Goal: Information Seeking & Learning: Learn about a topic

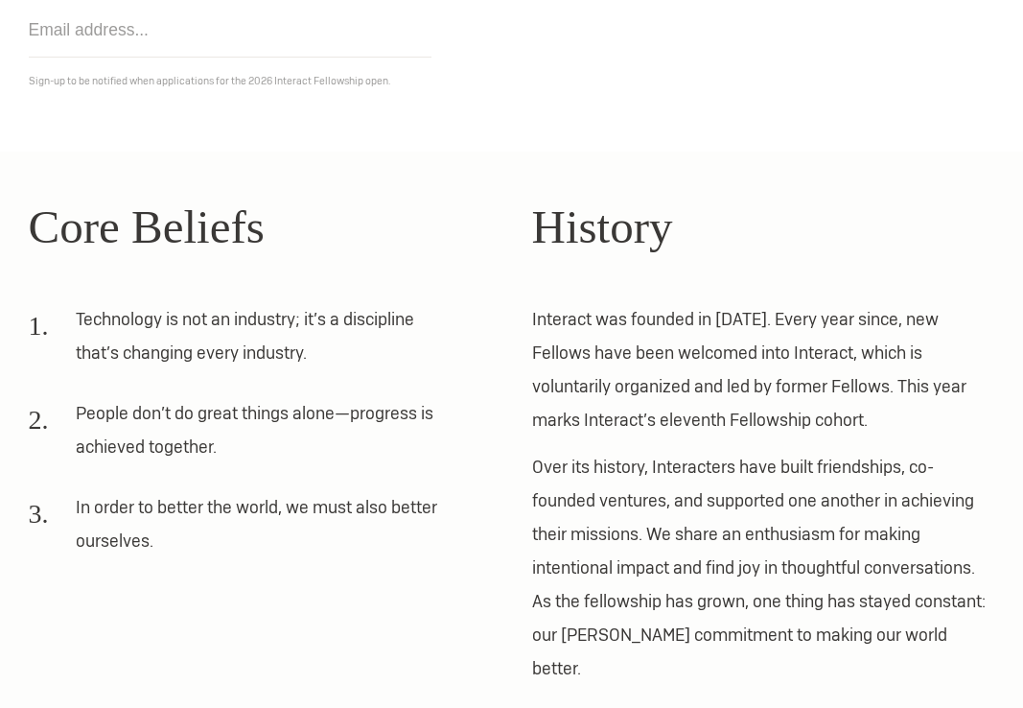
scroll to position [452, 0]
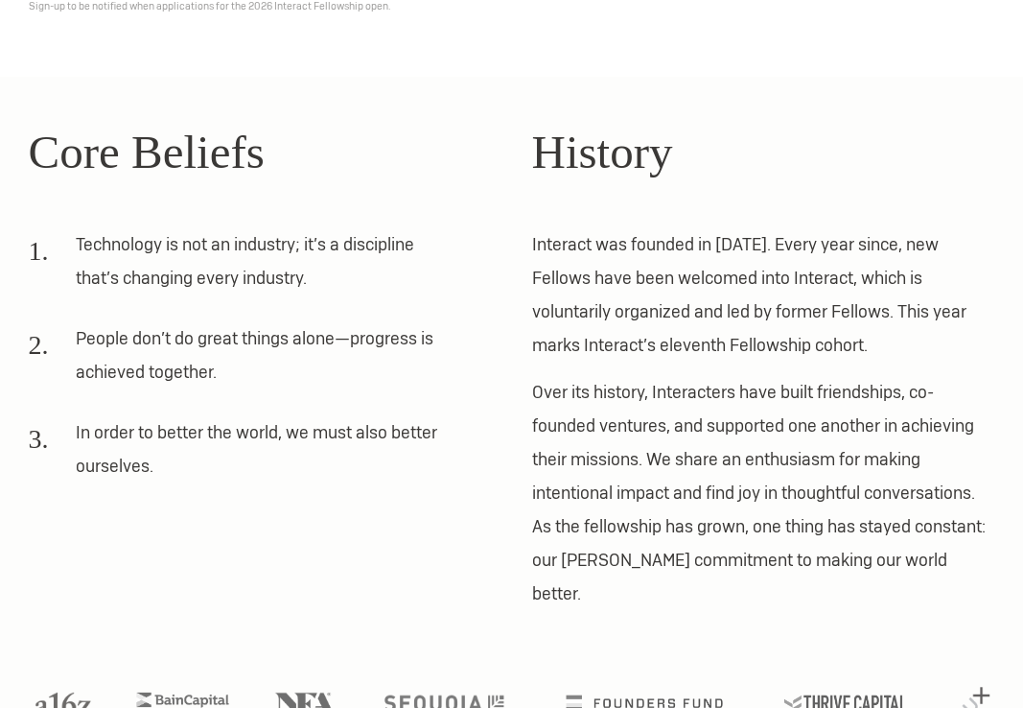
click at [266, 322] on li "People don’t do great things alone—progress is achieved together." at bounding box center [240, 361] width 423 height 81
click at [625, 269] on p "Interact was founded in [DATE]. Every year since, new Fellows have been welcome…" at bounding box center [763, 294] width 463 height 134
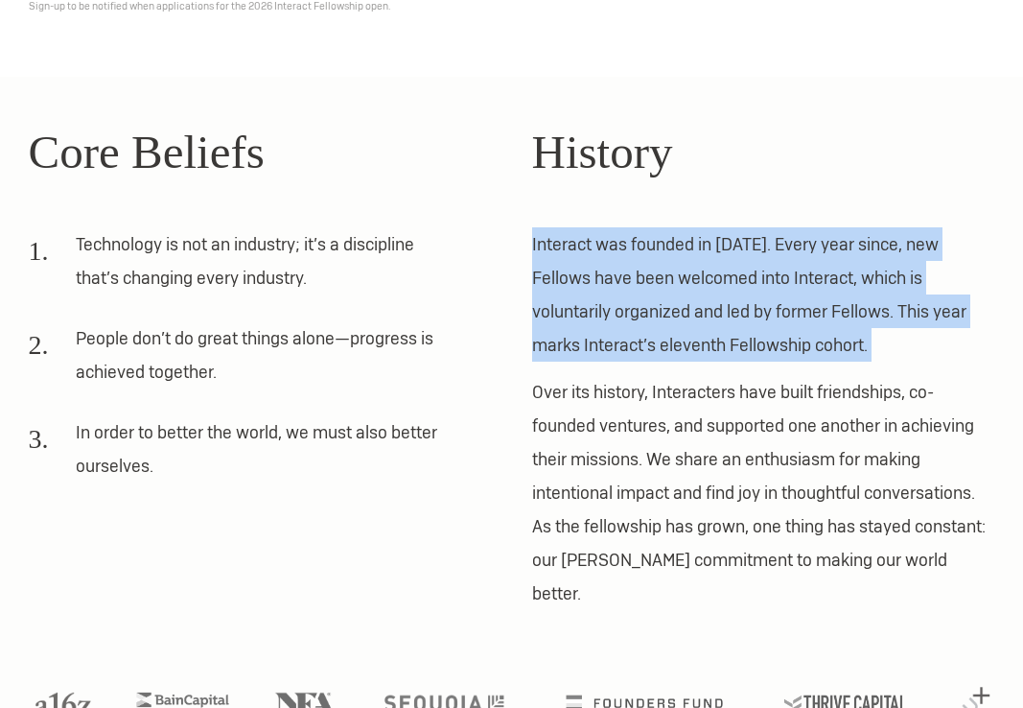
click at [588, 409] on p "Over its history, Interacters have built friendships, co-founded ventures, and …" at bounding box center [763, 492] width 463 height 235
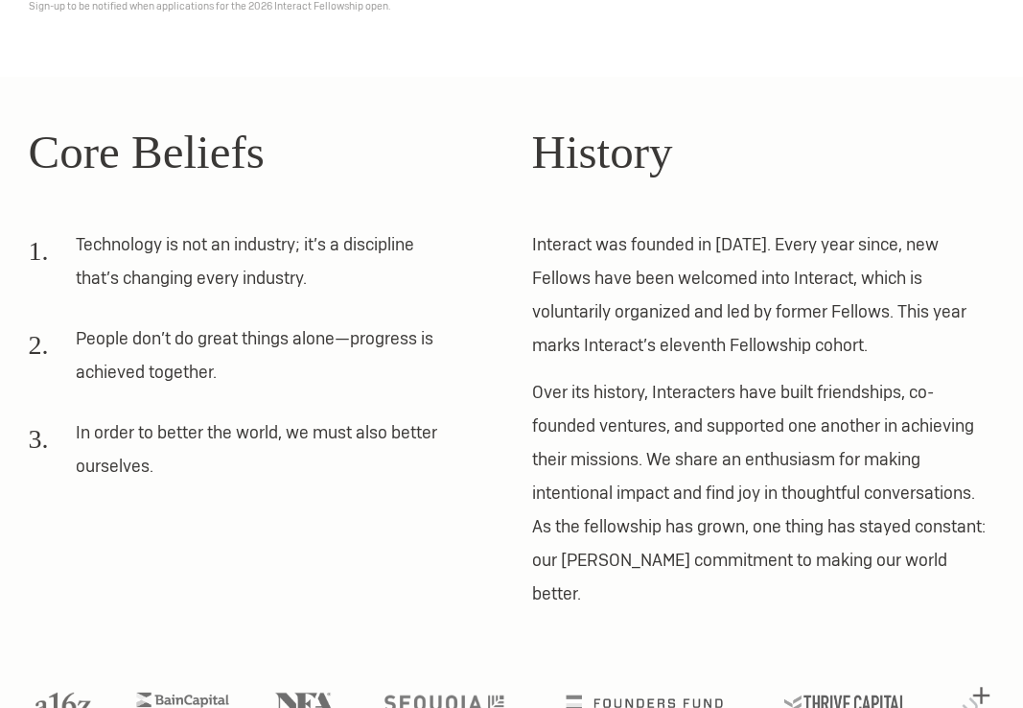
click at [588, 409] on p "Over its history, Interacters have built friendships, co-founded ventures, and …" at bounding box center [763, 492] width 463 height 235
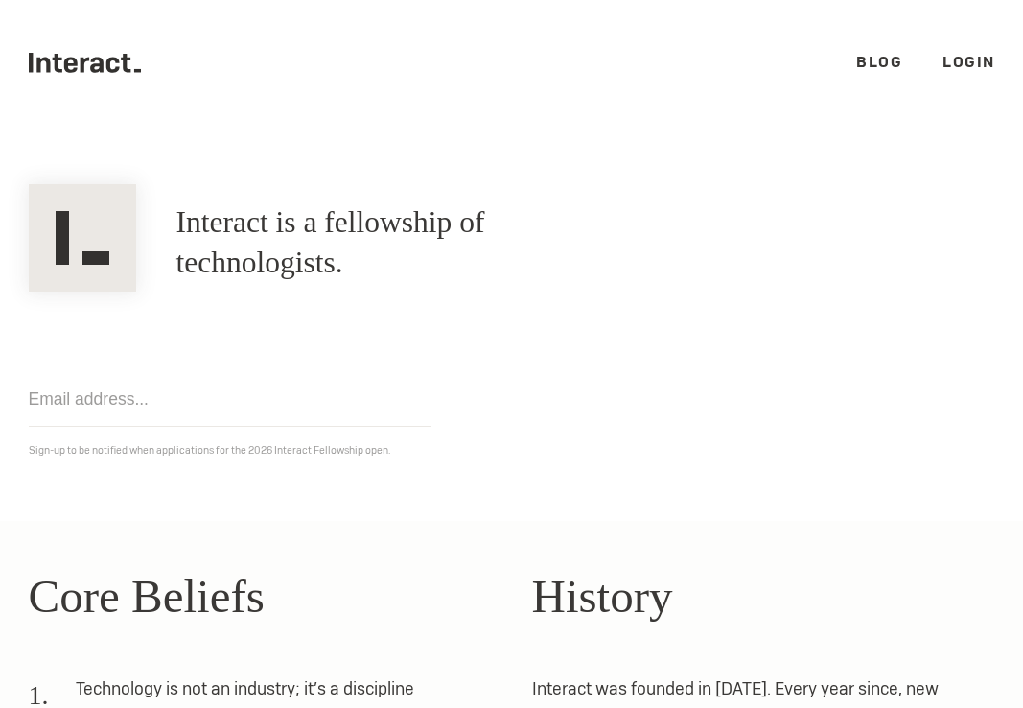
scroll to position [0, 0]
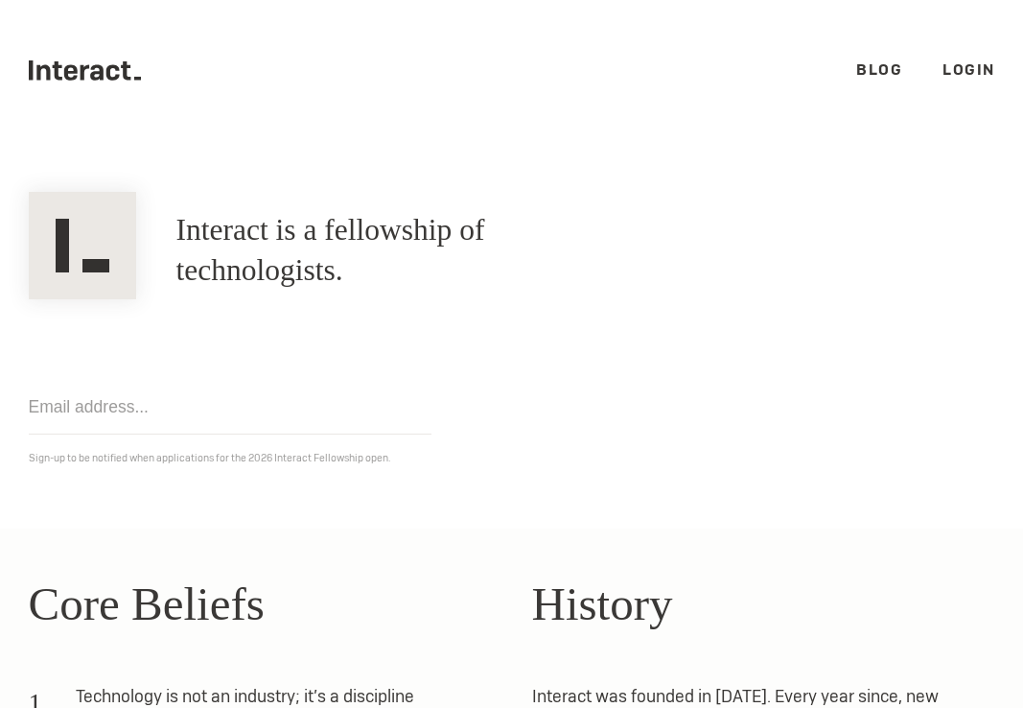
click at [754, 77] on link "Blog" at bounding box center [879, 69] width 46 height 20
